Goal: Information Seeking & Learning: Learn about a topic

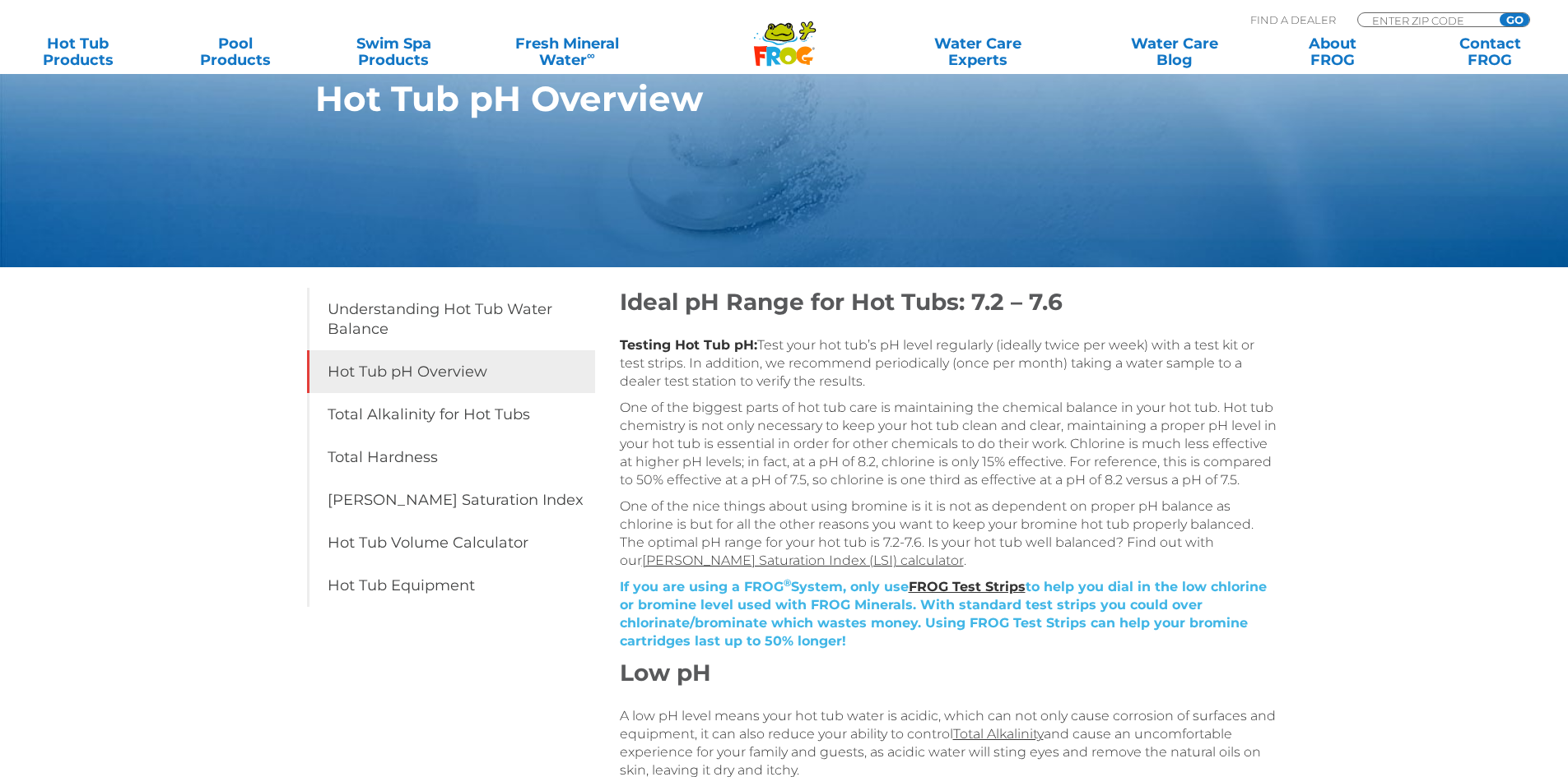
scroll to position [411, 0]
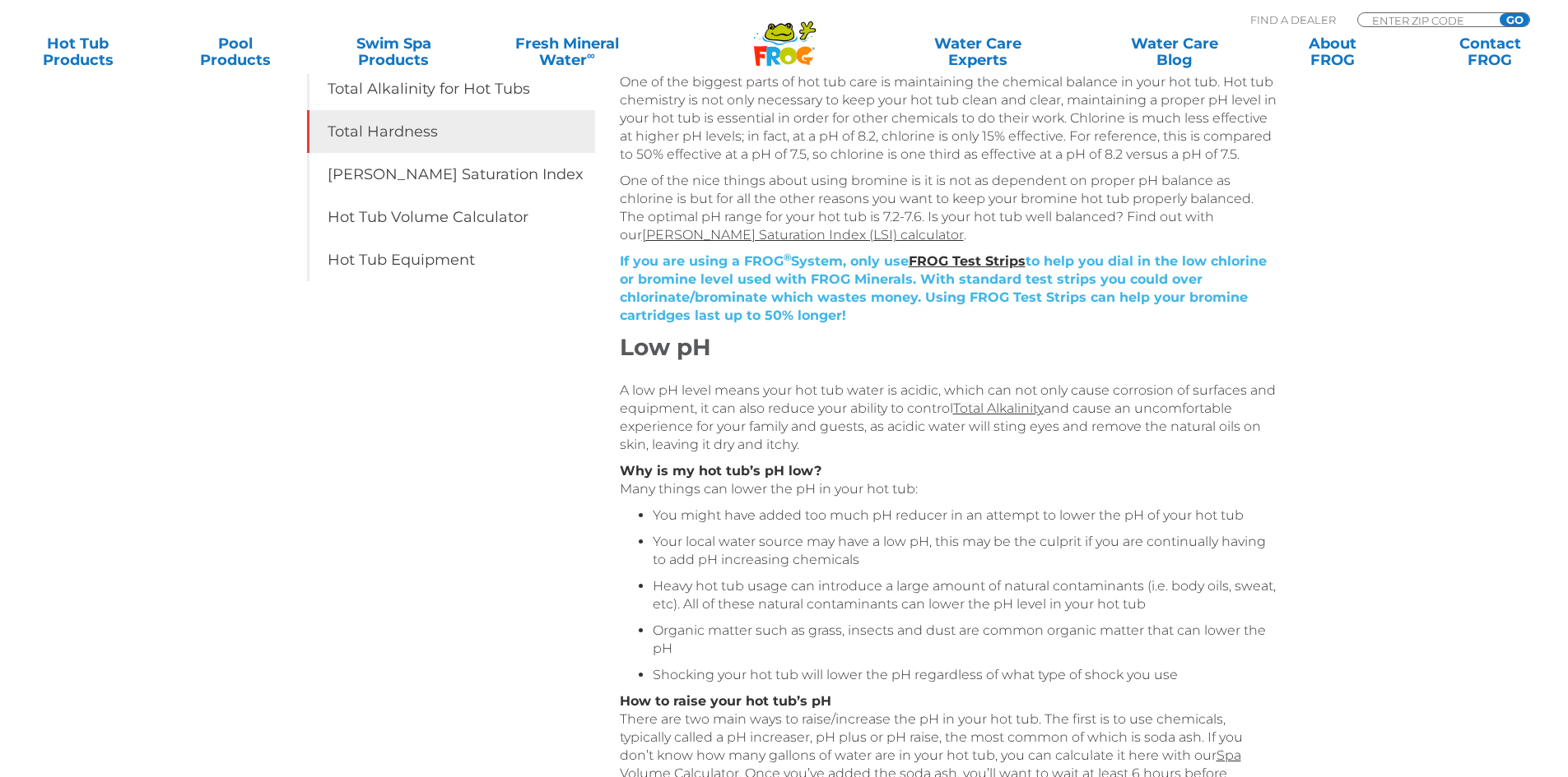
click at [424, 137] on link "Total Hardness" at bounding box center [451, 131] width 288 height 43
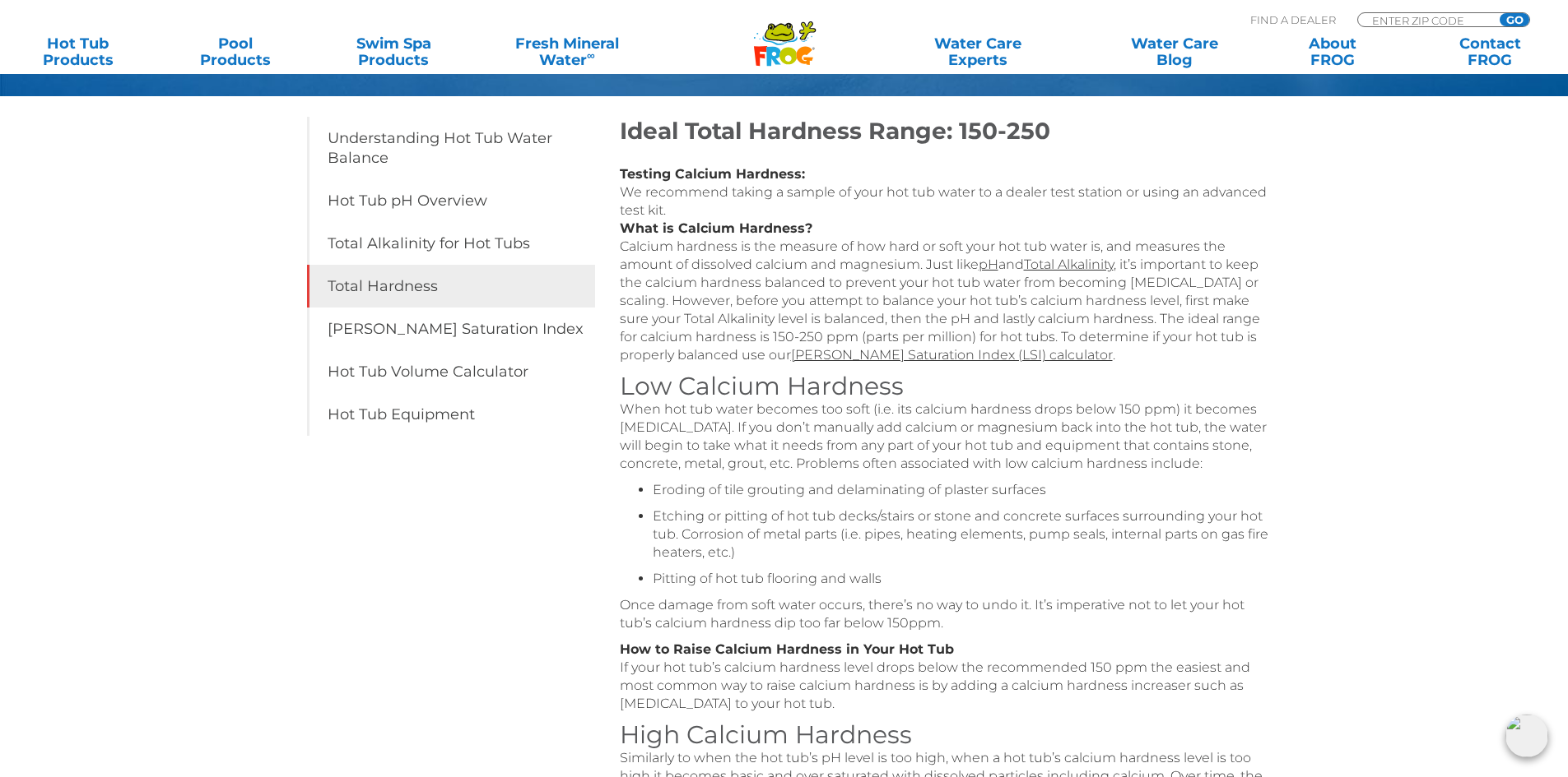
scroll to position [247, 0]
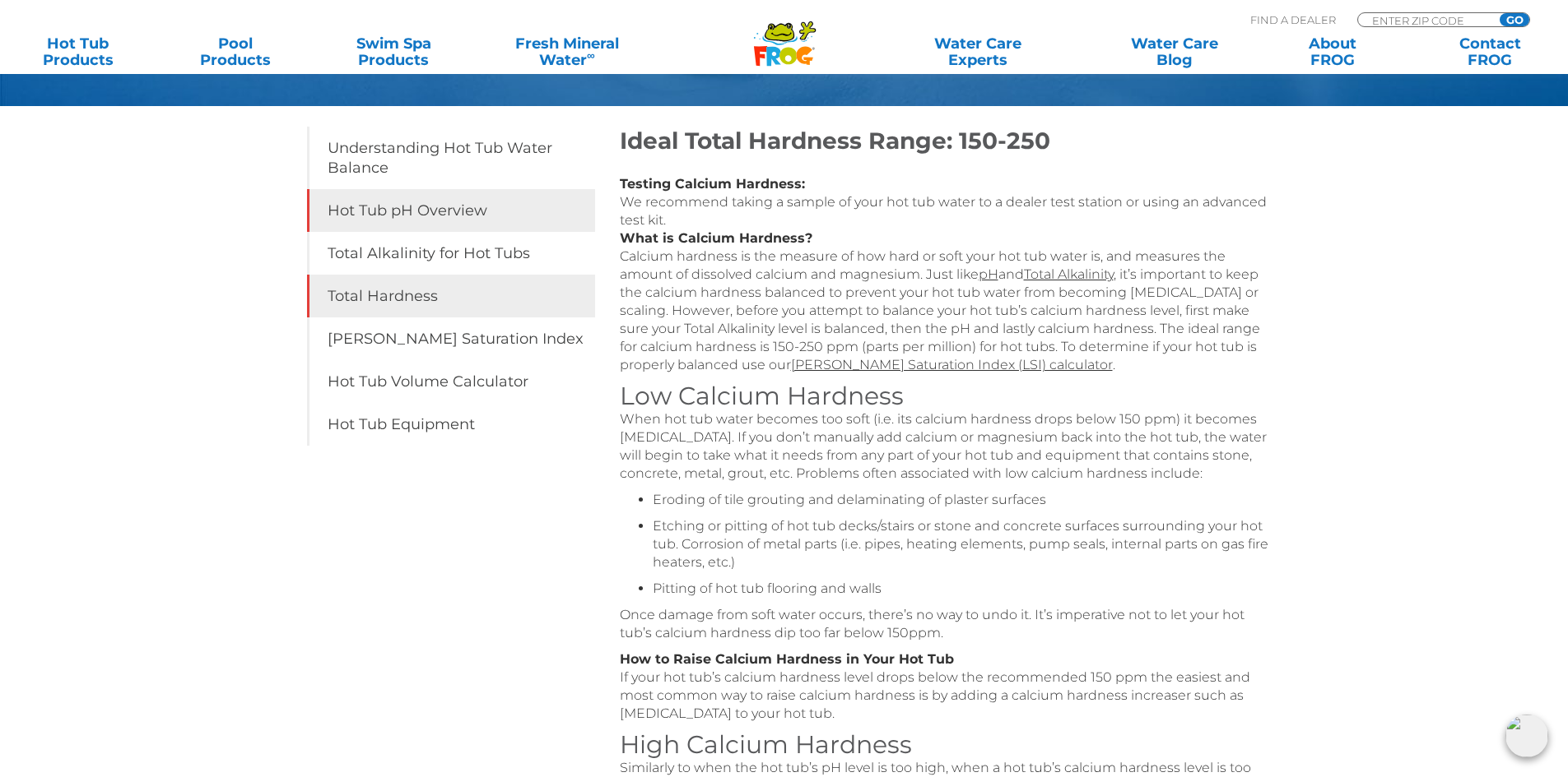
click at [402, 210] on link "Hot Tub pH Overview" at bounding box center [451, 211] width 288 height 43
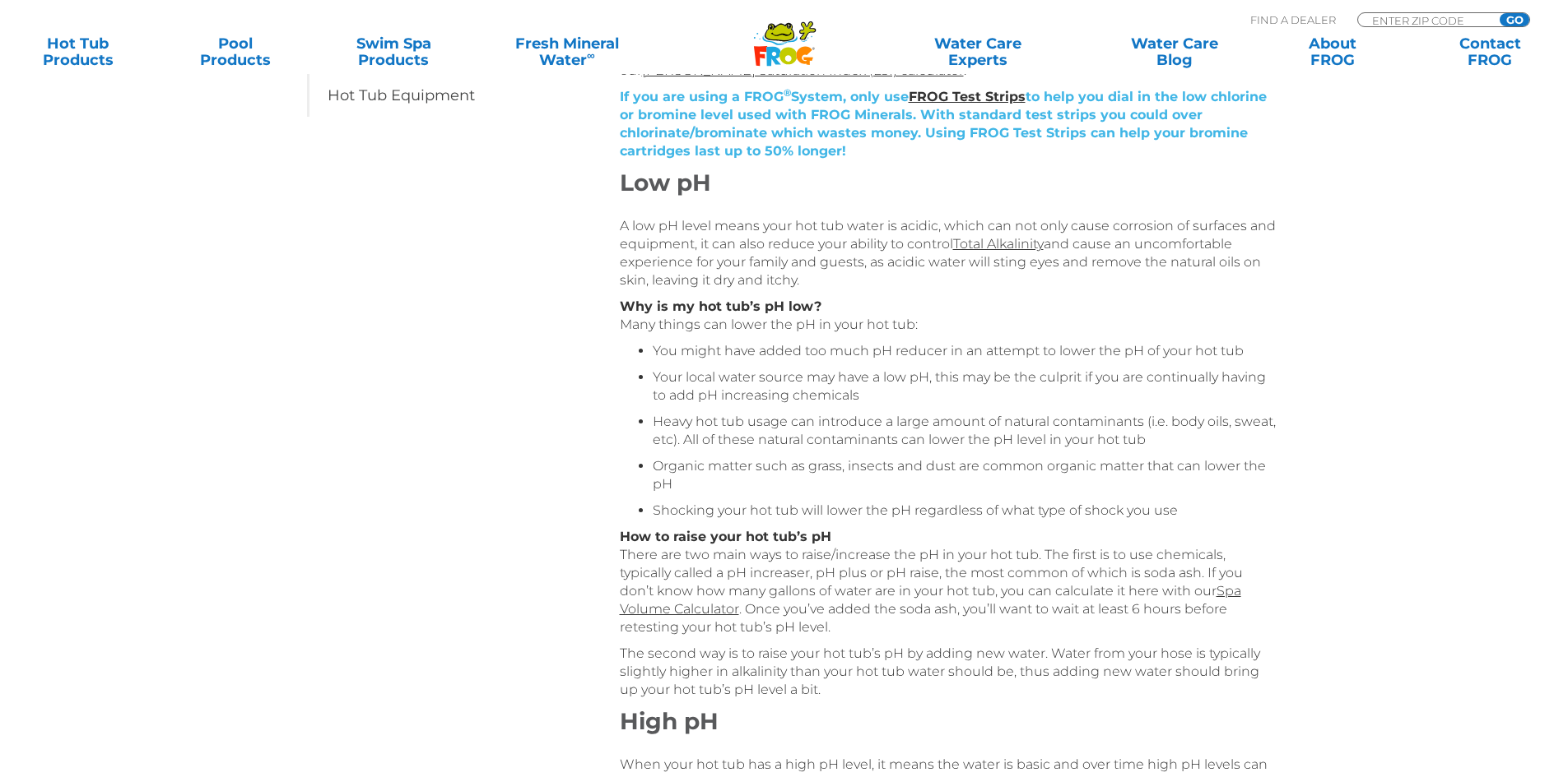
scroll to position [658, 0]
